Goal: Find specific fact: Find specific fact

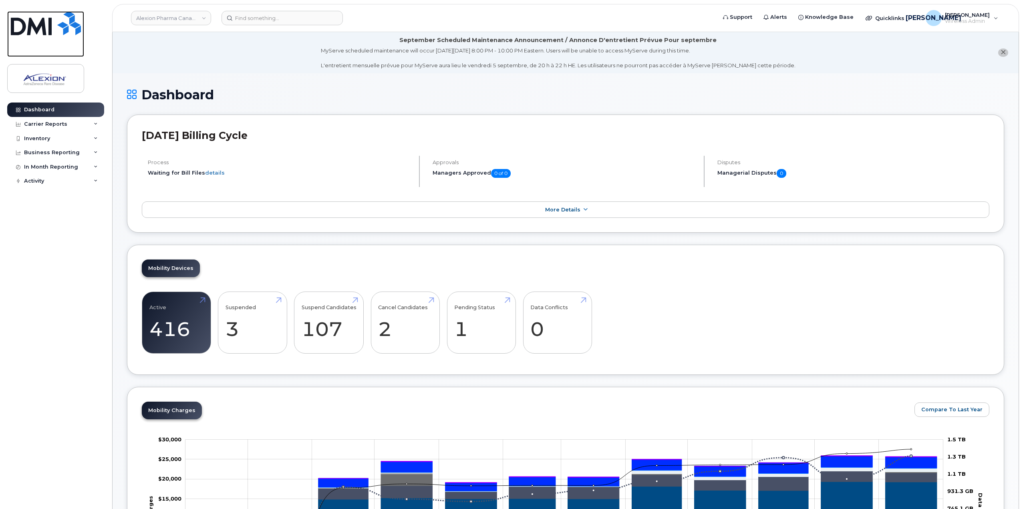
drag, startPoint x: 56, startPoint y: 29, endPoint x: 87, endPoint y: 5, distance: 40.0
click at [55, 29] on img at bounding box center [46, 23] width 70 height 24
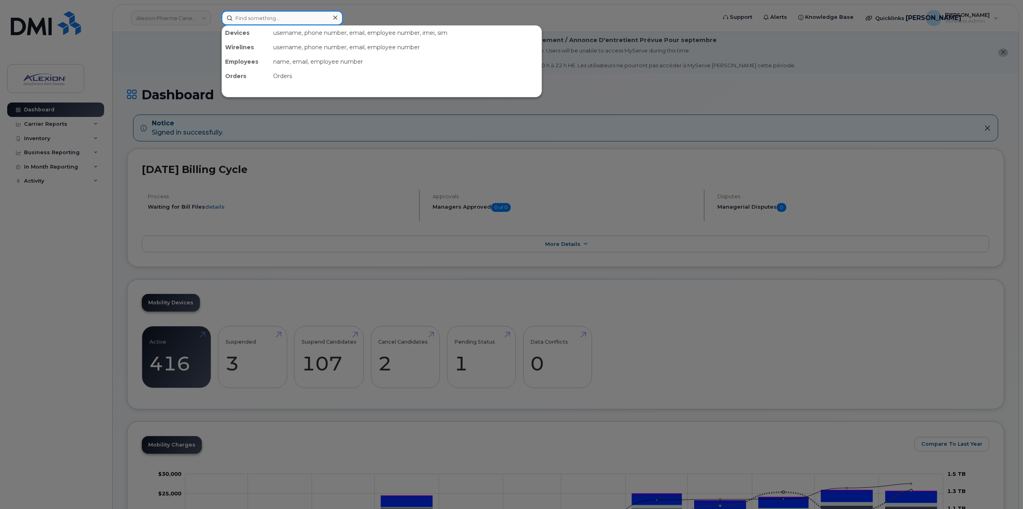
click at [292, 19] on input at bounding box center [281, 18] width 121 height 14
paste input "Thisdale"
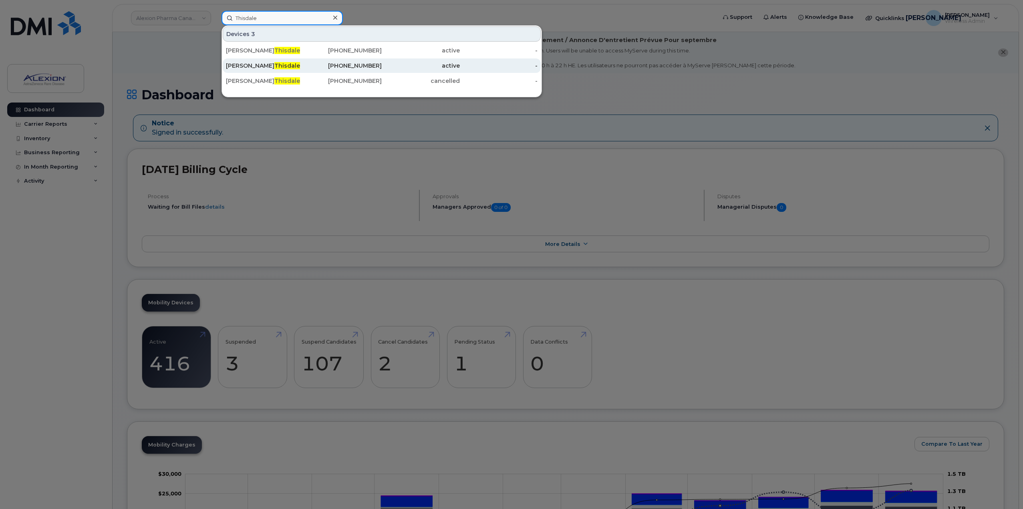
type input "Thisdale"
click at [314, 70] on div "438-435-2774" at bounding box center [343, 65] width 78 height 14
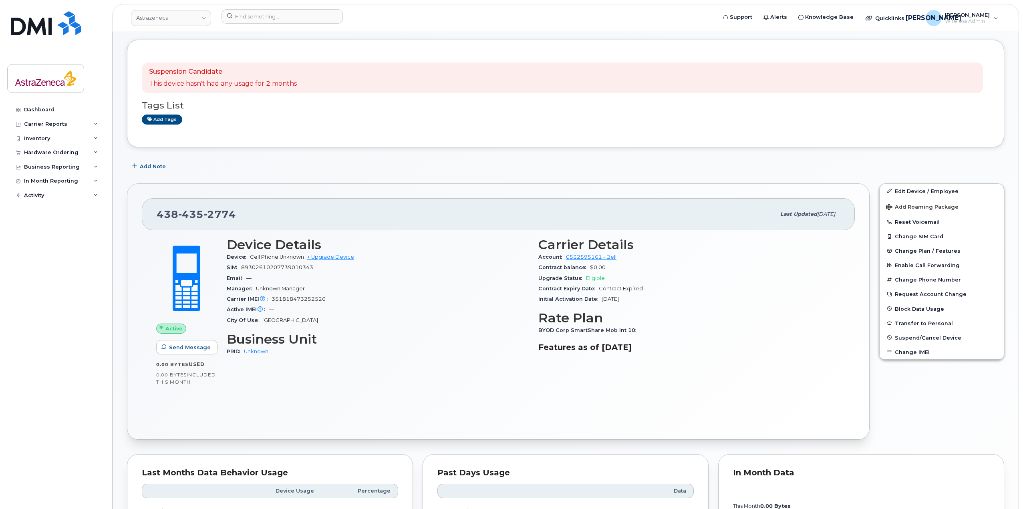
scroll to position [80, 0]
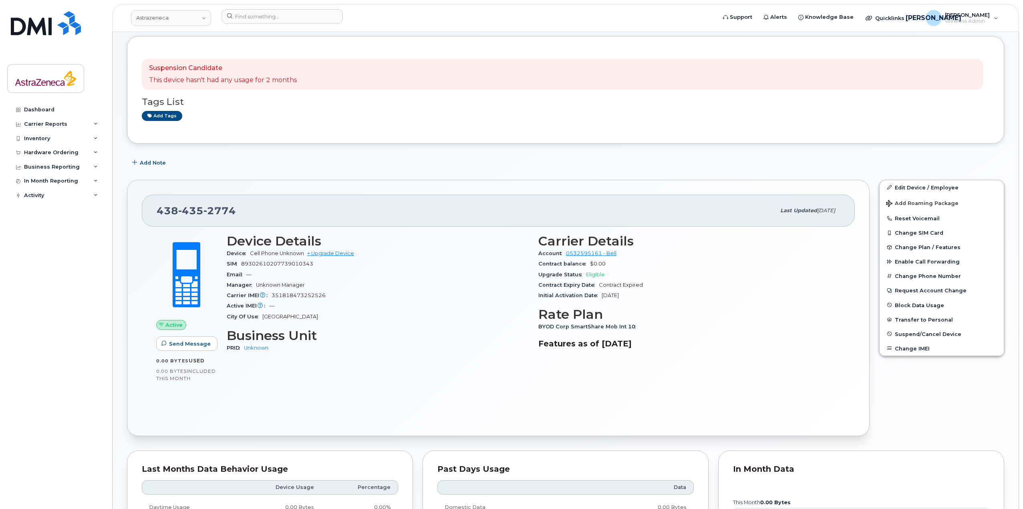
click at [301, 268] on div "SIM 89302610207739010343" at bounding box center [378, 264] width 302 height 10
click at [299, 266] on span "89302610207739010343" at bounding box center [277, 264] width 72 height 6
click at [303, 292] on div "Carrier IMEI Carrier IMEI is reported during the last billing cycle or change o…" at bounding box center [378, 295] width 302 height 10
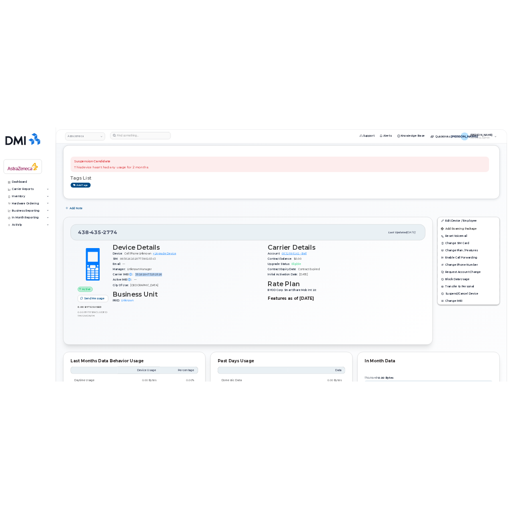
scroll to position [0, 0]
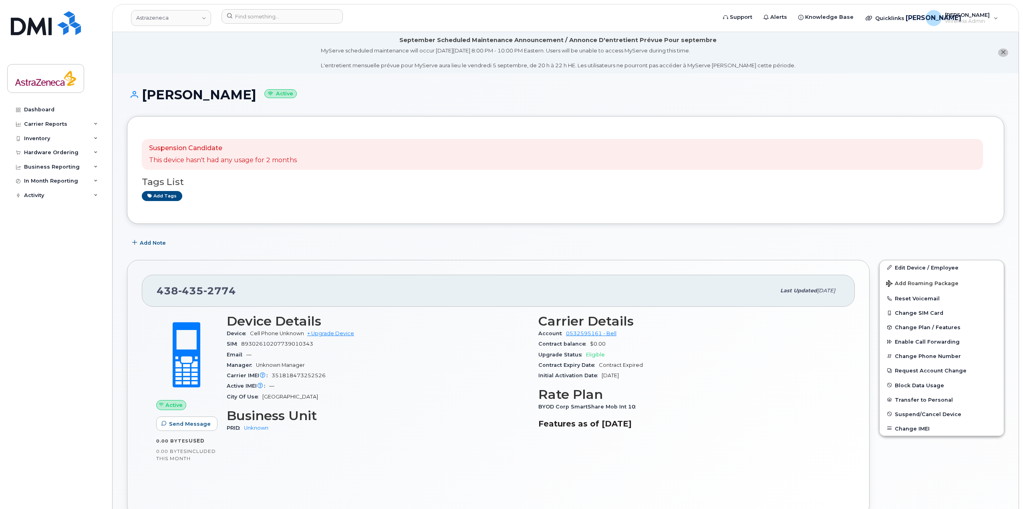
click at [250, 95] on h1 "Geneviève Thisdale Active" at bounding box center [565, 95] width 877 height 14
click at [330, 247] on div "Add Note" at bounding box center [565, 243] width 877 height 14
drag, startPoint x: 256, startPoint y: 289, endPoint x: 154, endPoint y: 286, distance: 101.8
click at [154, 286] on div "438 435 2774 Last updated Sep 02, 2025" at bounding box center [498, 291] width 713 height 32
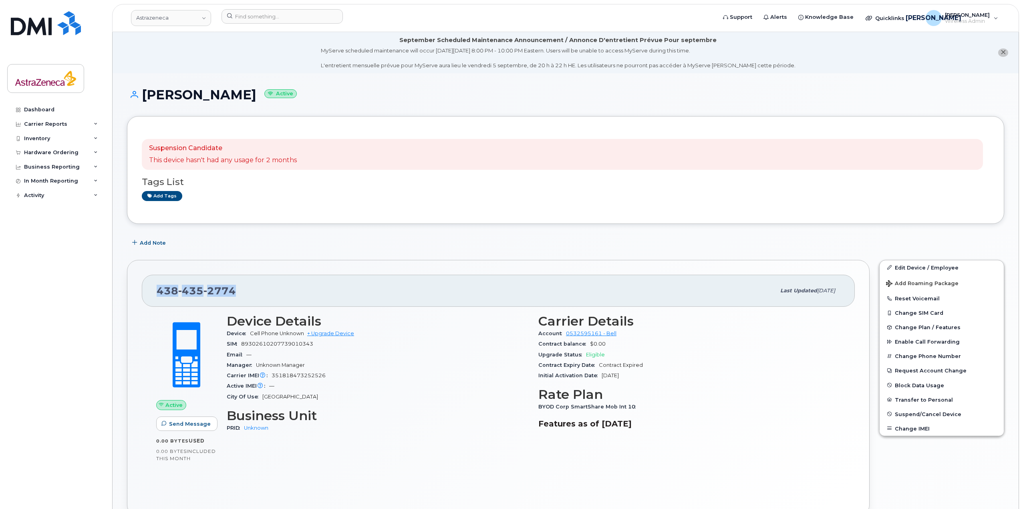
copy span "438 435 2774"
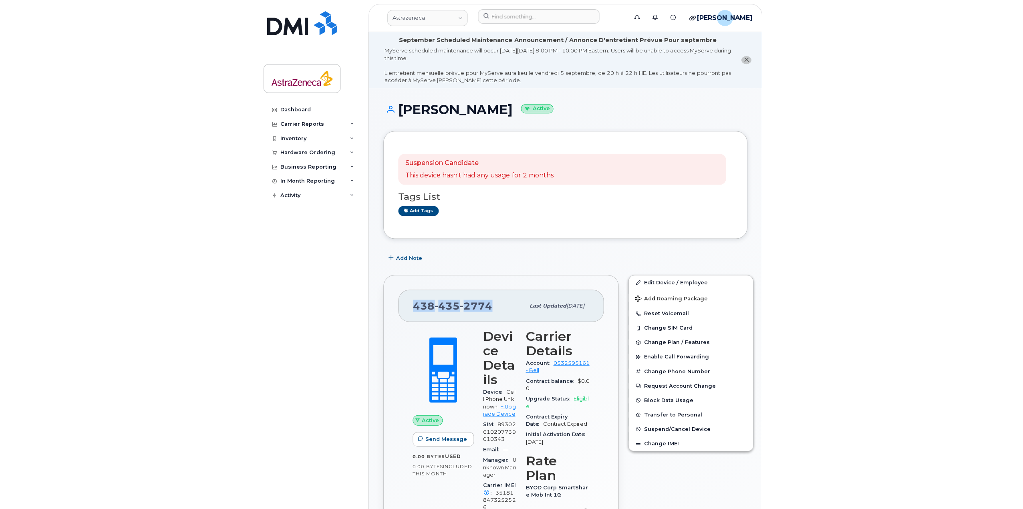
scroll to position [40, 0]
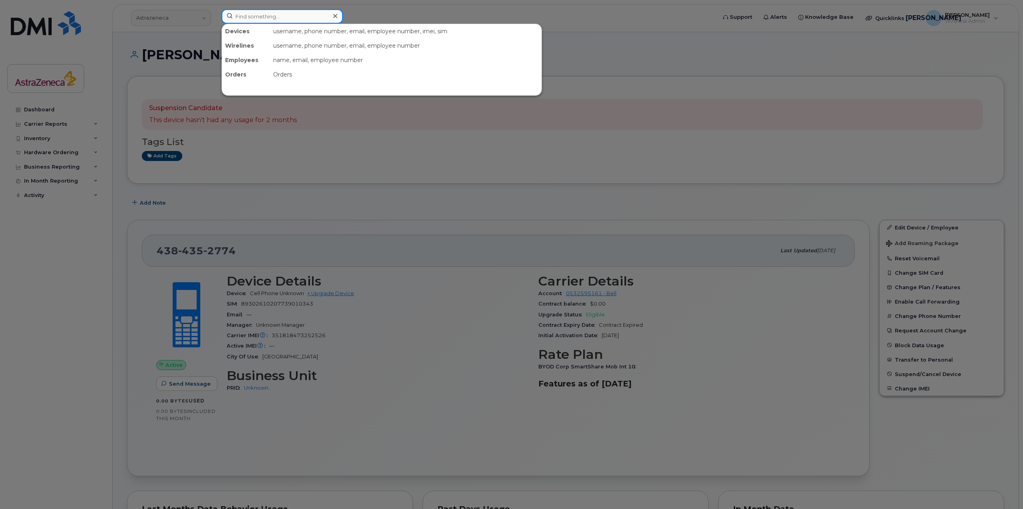
click at [281, 13] on input at bounding box center [281, 16] width 121 height 14
paste input "Shabana"
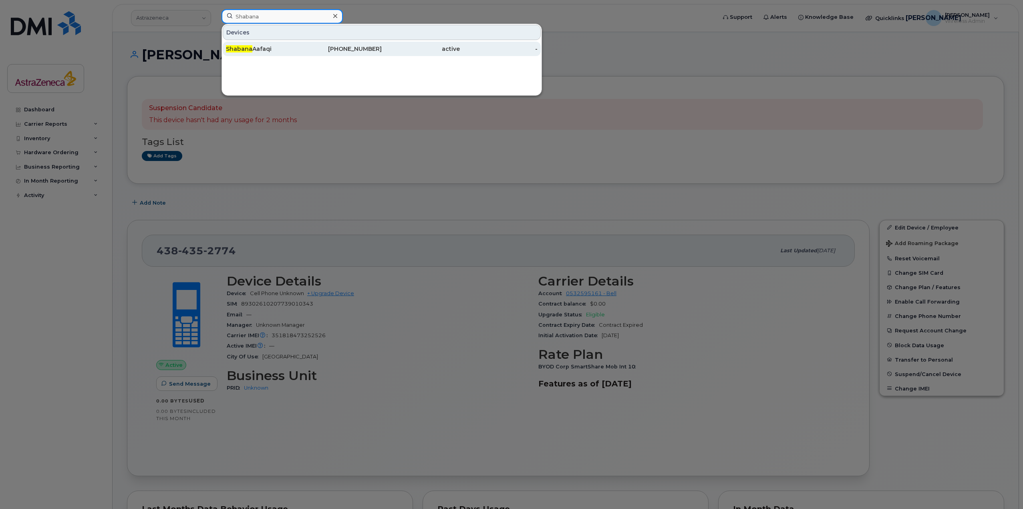
type input "Shabana"
drag, startPoint x: 261, startPoint y: 46, endPoint x: 306, endPoint y: 81, distance: 57.4
click at [261, 46] on div "Shabana Aafaqi" at bounding box center [265, 49] width 78 height 8
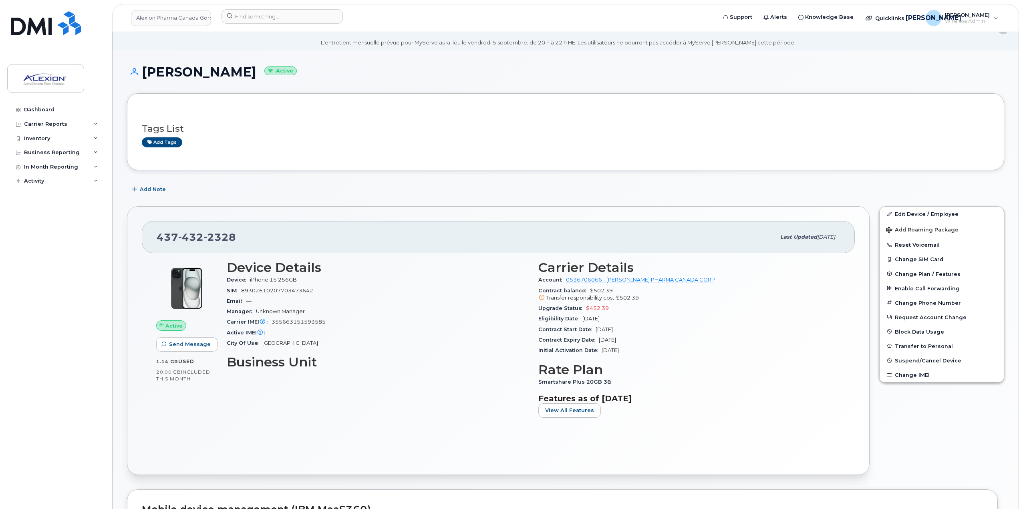
scroll to position [40, 0]
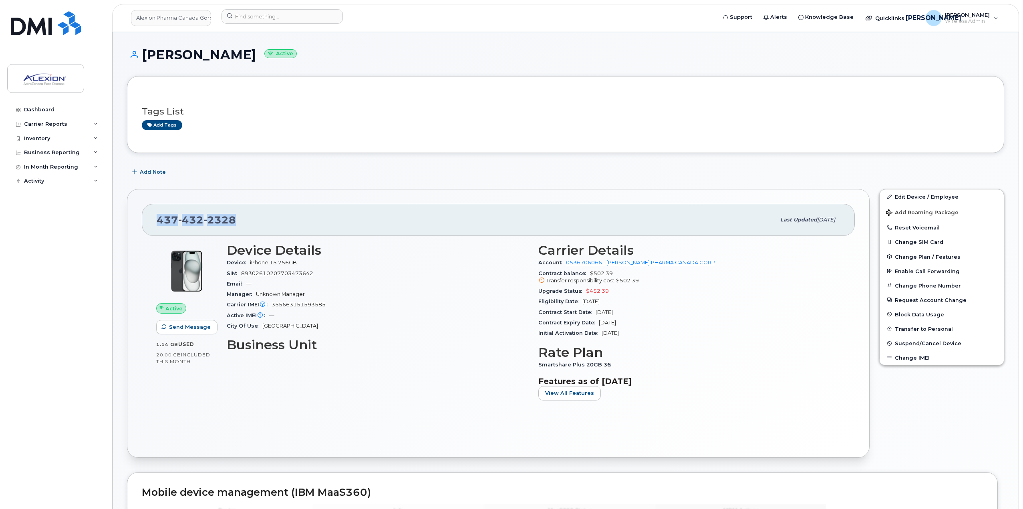
drag, startPoint x: 137, startPoint y: 221, endPoint x: 118, endPoint y: 222, distance: 19.7
copy span "[PHONE_NUMBER]"
click at [320, 272] on div "SIM [TECHNICAL_ID]" at bounding box center [378, 273] width 302 height 10
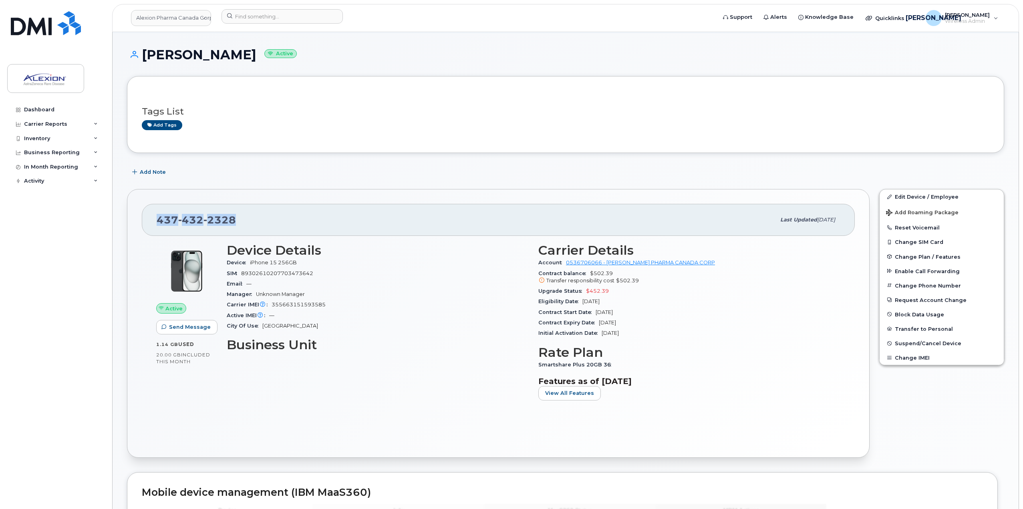
drag, startPoint x: 233, startPoint y: 224, endPoint x: 134, endPoint y: 228, distance: 99.0
click at [127, 229] on div "[PHONE_NUMBER] Last updated [DATE] Active Send Message 1.14 GB  used 20.00 GB  …" at bounding box center [498, 323] width 752 height 278
copy span "[PHONE_NUMBER]"
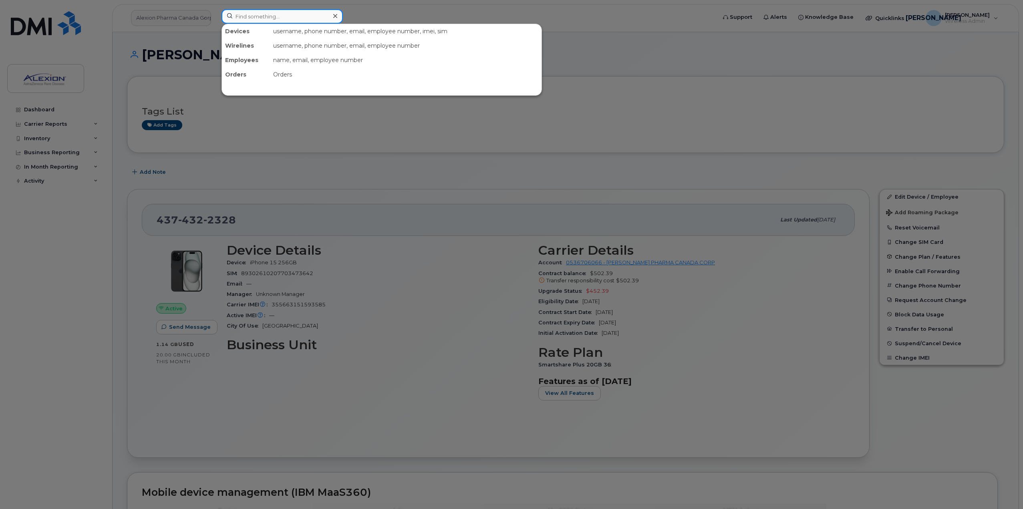
click at [266, 12] on input at bounding box center [281, 16] width 121 height 14
click at [177, 55] on div at bounding box center [511, 254] width 1023 height 509
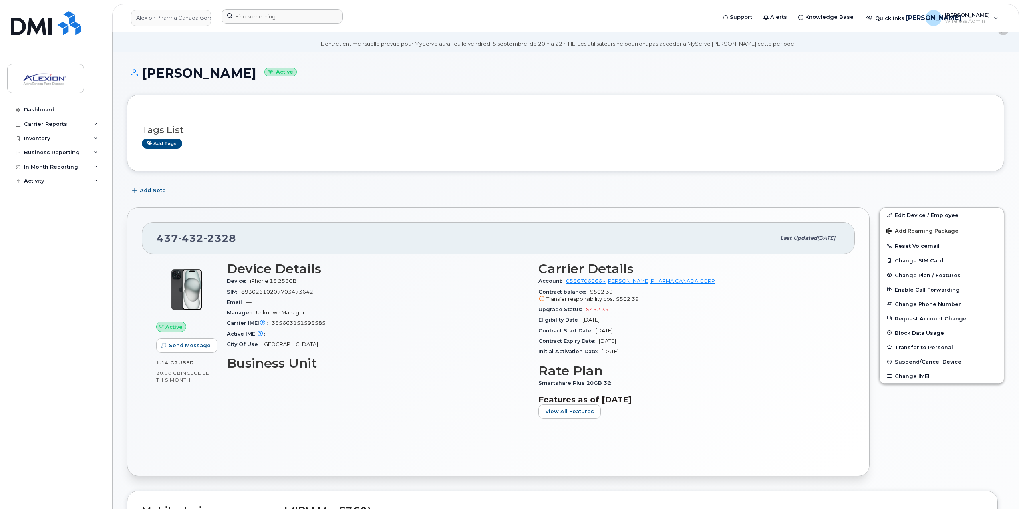
scroll to position [0, 0]
